Goal: Transaction & Acquisition: Obtain resource

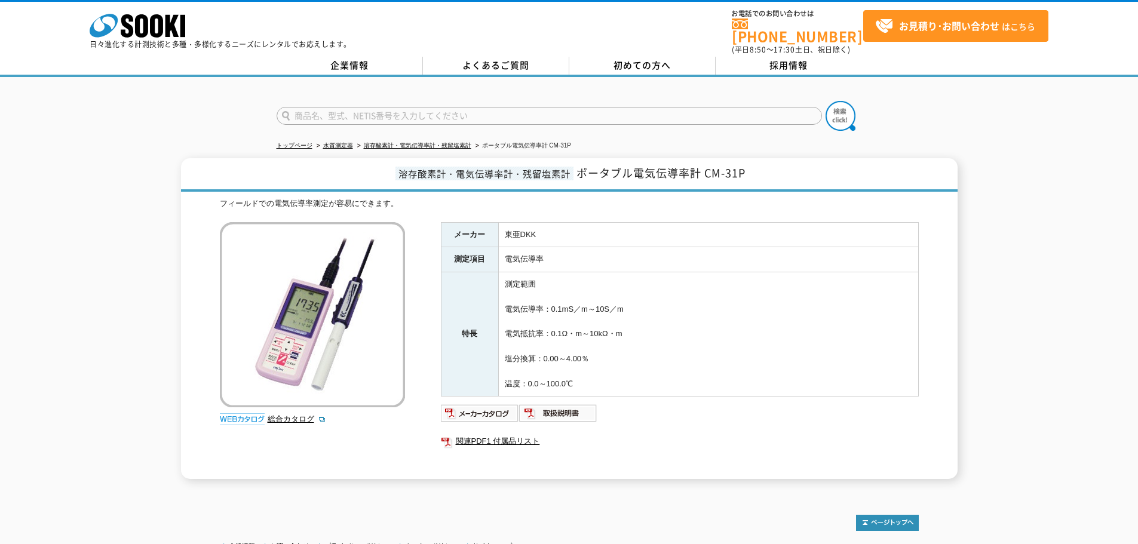
click at [352, 349] on img at bounding box center [312, 314] width 185 height 185
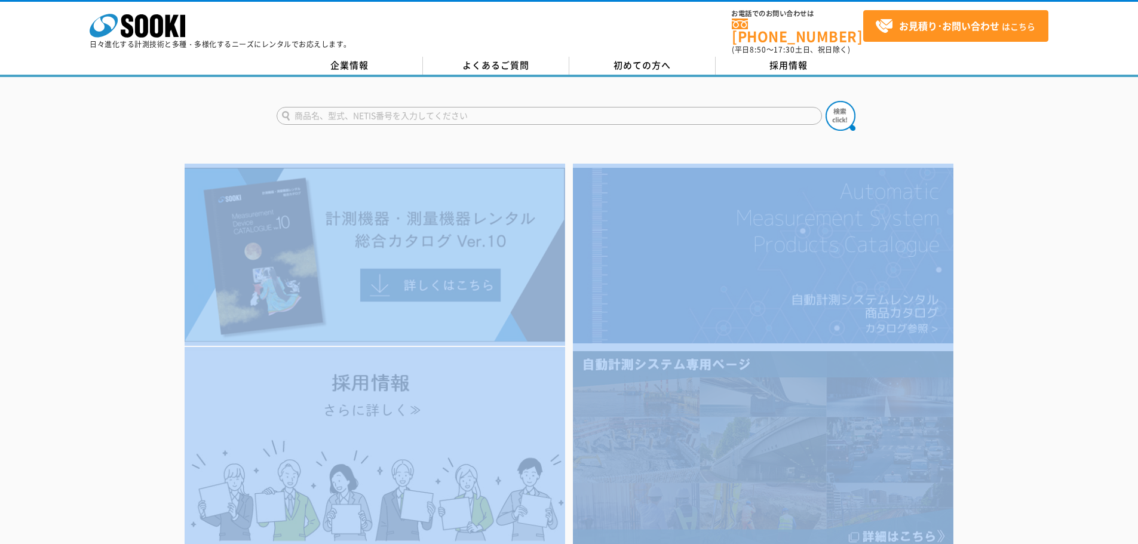
drag, startPoint x: 937, startPoint y: 431, endPoint x: 142, endPoint y: 174, distance: 835.7
click at [158, 174] on div at bounding box center [569, 358] width 1138 height 389
click at [142, 174] on div at bounding box center [569, 358] width 1138 height 389
drag, startPoint x: 194, startPoint y: 193, endPoint x: 1058, endPoint y: 434, distance: 896.8
click at [1053, 432] on div at bounding box center [569, 358] width 1138 height 389
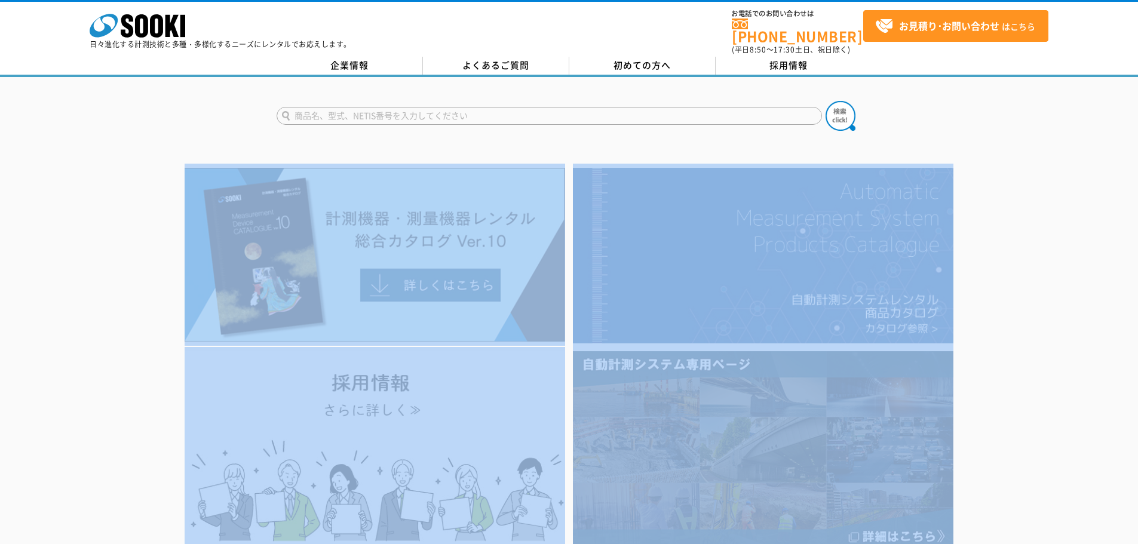
click at [1058, 434] on div at bounding box center [569, 358] width 1138 height 389
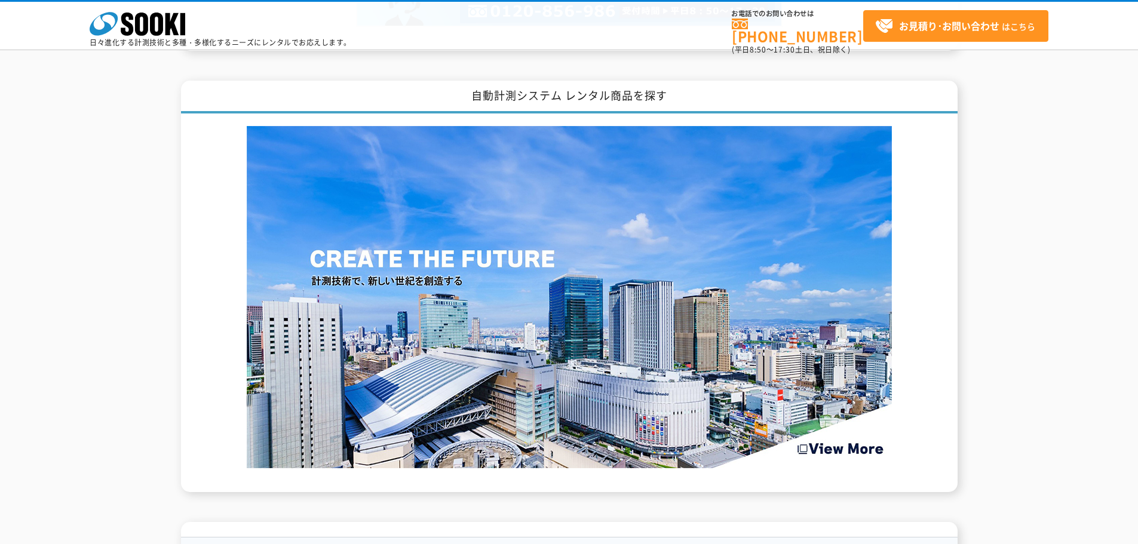
scroll to position [1477, 0]
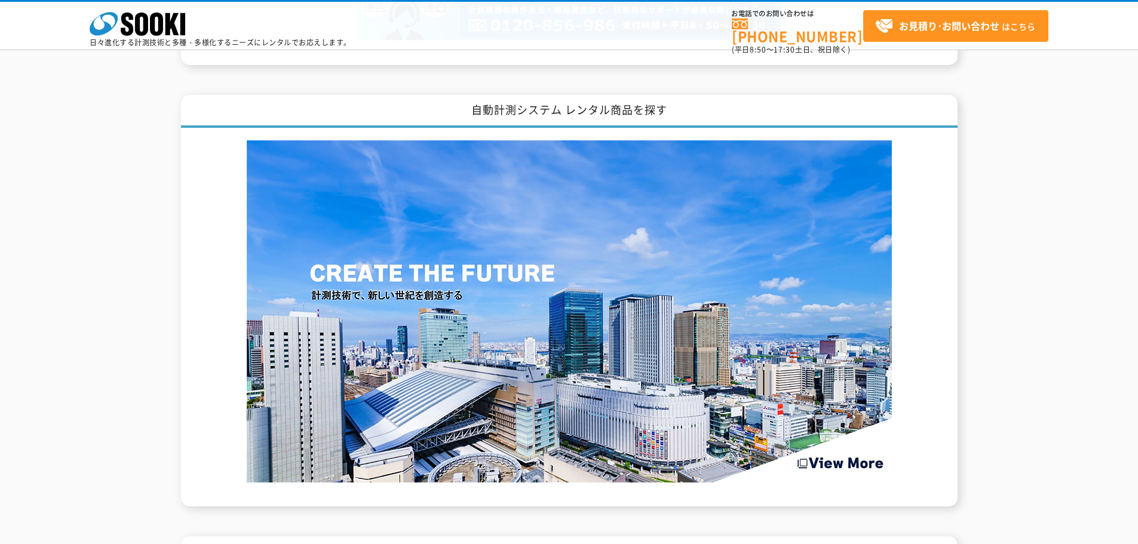
click at [1087, 425] on div "自動計測システム レンタル商品を探す" at bounding box center [569, 301] width 1138 height 412
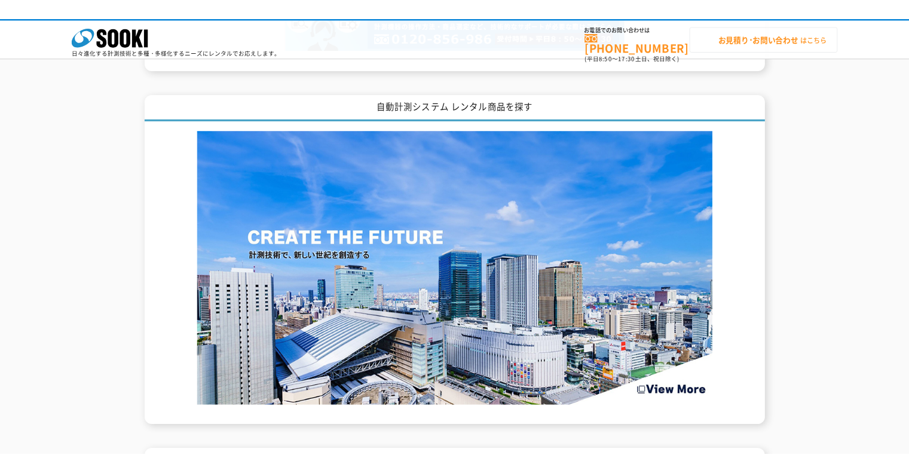
scroll to position [1477, 0]
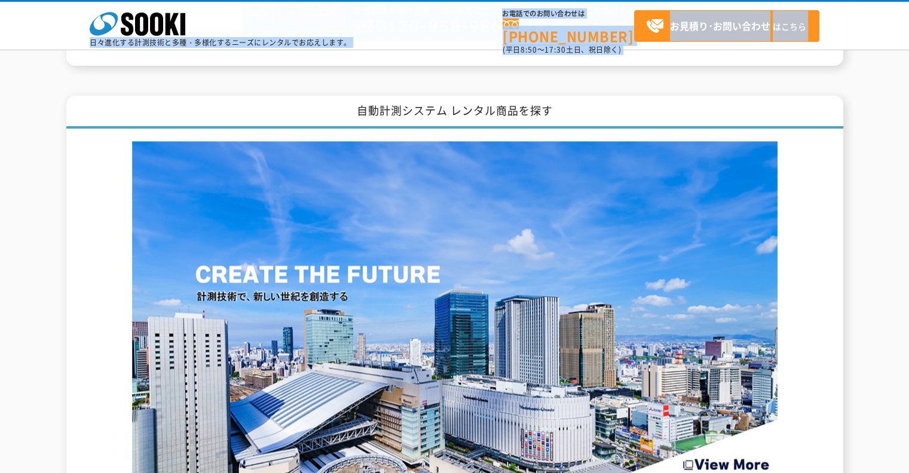
drag, startPoint x: 163, startPoint y: 66, endPoint x: 69, endPoint y: 10, distance: 109.3
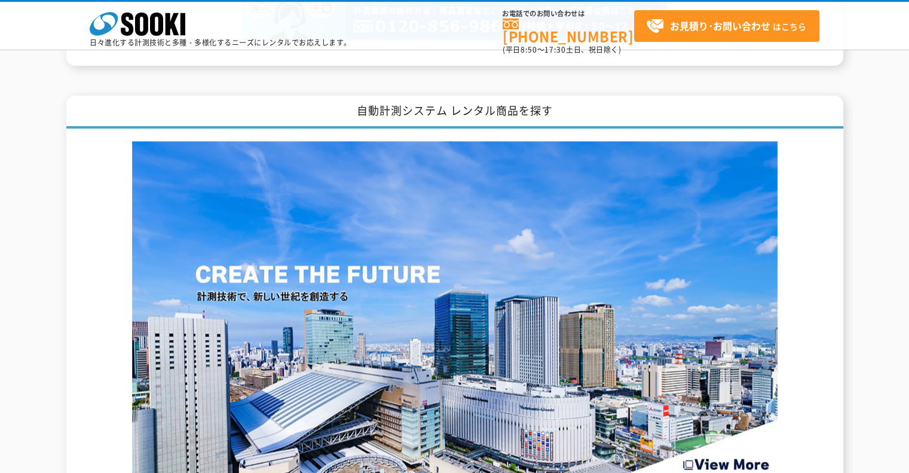
click at [819, 310] on div "自動計測システム レンタル商品を探す" at bounding box center [454, 302] width 777 height 412
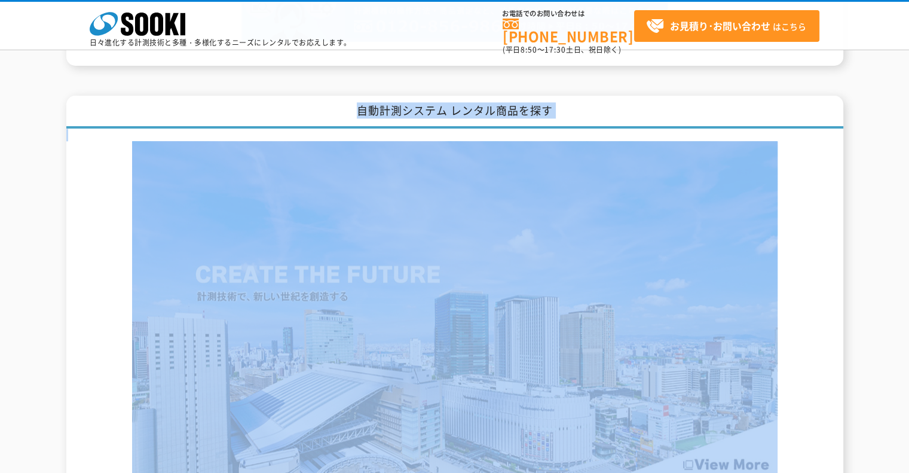
drag, startPoint x: 848, startPoint y: 231, endPoint x: 649, endPoint y: 57, distance: 264.6
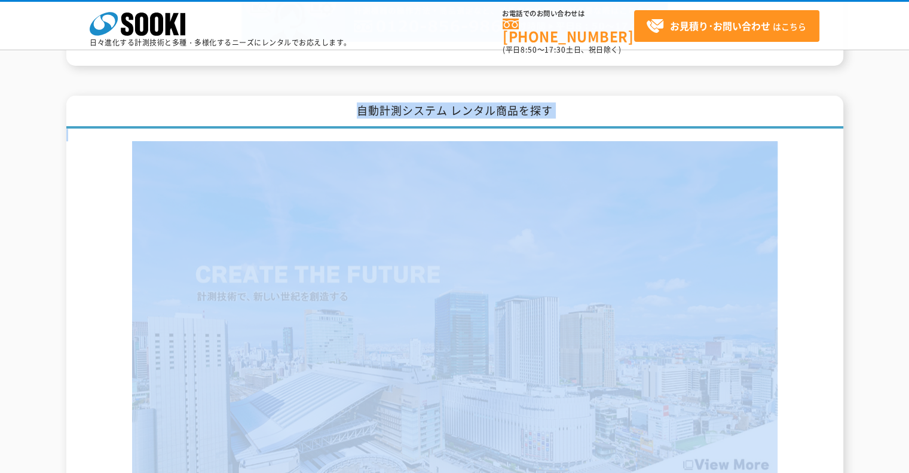
click at [602, 434] on img at bounding box center [454, 312] width 645 height 342
